Goal: Task Accomplishment & Management: Use online tool/utility

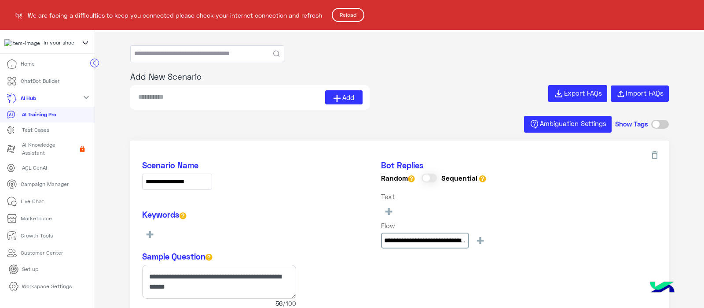
click at [359, 16] on button "Reload" at bounding box center [348, 15] width 33 height 14
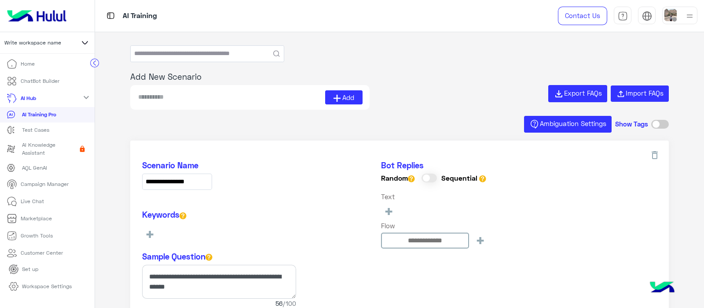
type input "**********"
type input "*********"
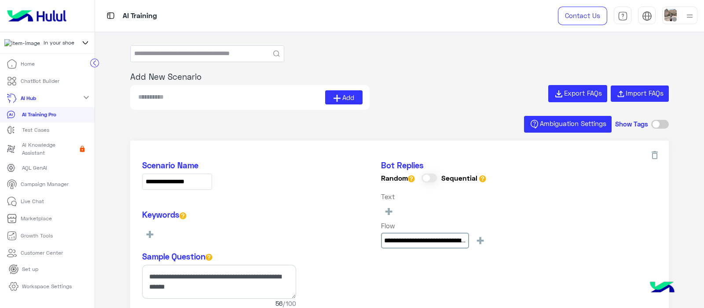
click at [297, 152] on div "**********" at bounding box center [399, 272] width 539 height 264
